Goal: Task Accomplishment & Management: Manage account settings

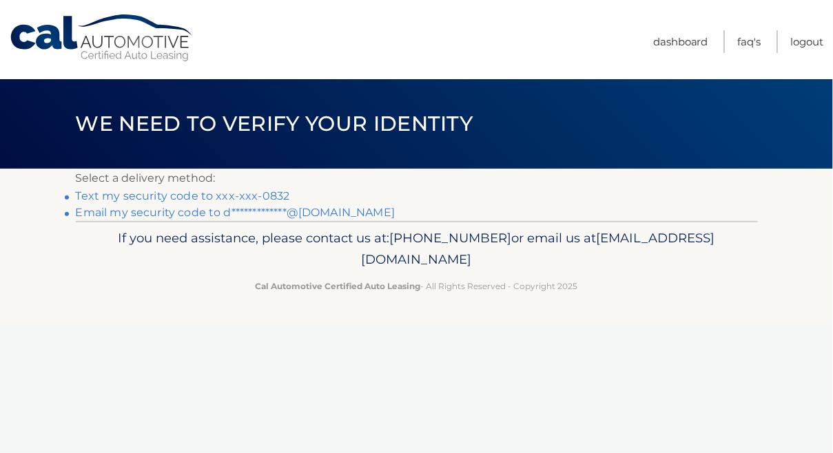
click at [254, 195] on link "Text my security code to xxx-xxx-0832" at bounding box center [183, 195] width 214 height 13
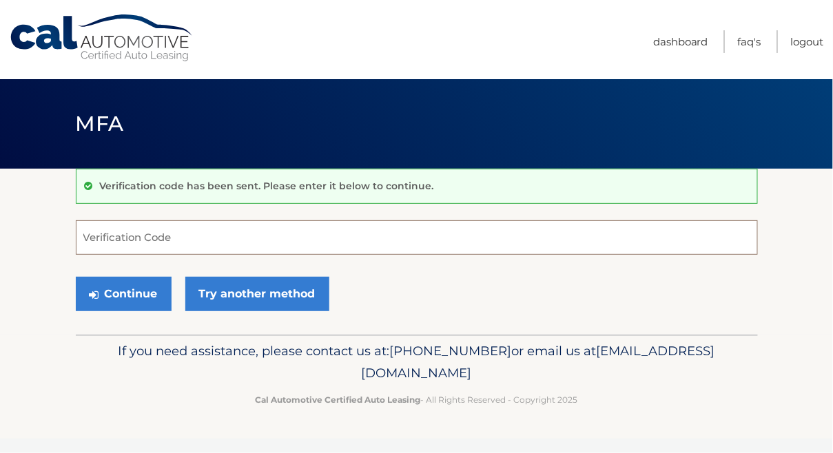
click at [149, 233] on input "Verification Code" at bounding box center [417, 237] width 682 height 34
click at [138, 241] on input "Verification Code" at bounding box center [417, 237] width 682 height 34
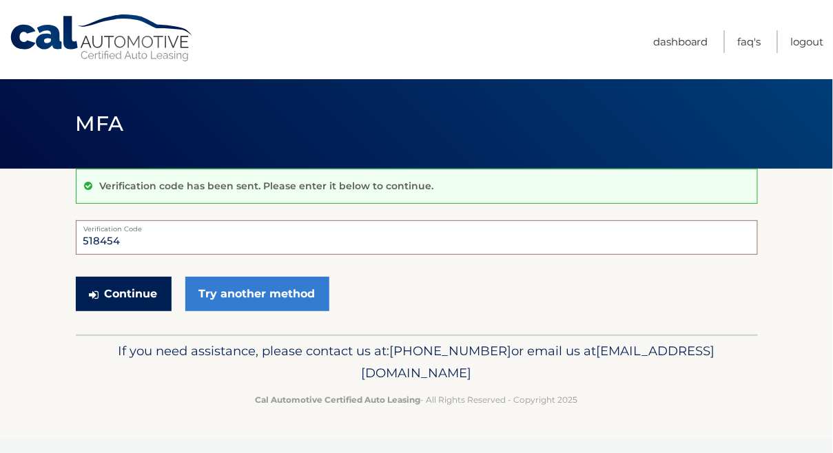
type input "518454"
click at [122, 293] on button "Continue" at bounding box center [124, 294] width 96 height 34
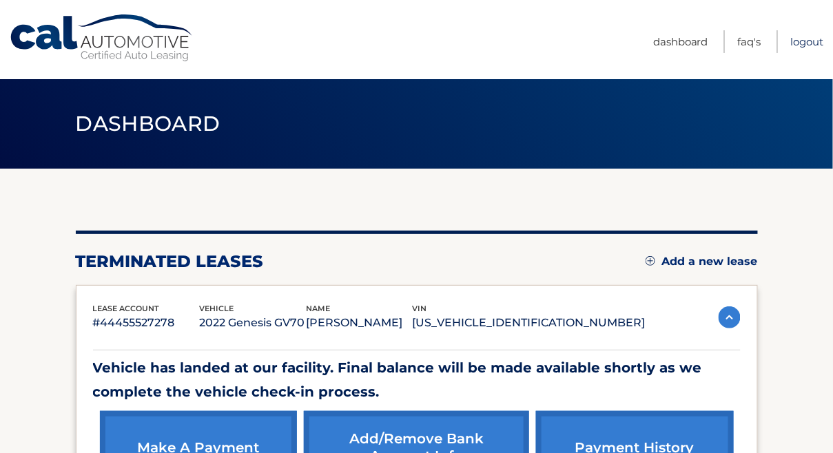
click at [806, 43] on link "Logout" at bounding box center [807, 41] width 33 height 23
click at [677, 38] on link "Dashboard" at bounding box center [680, 41] width 55 height 23
